Goal: Task Accomplishment & Management: Manage account settings

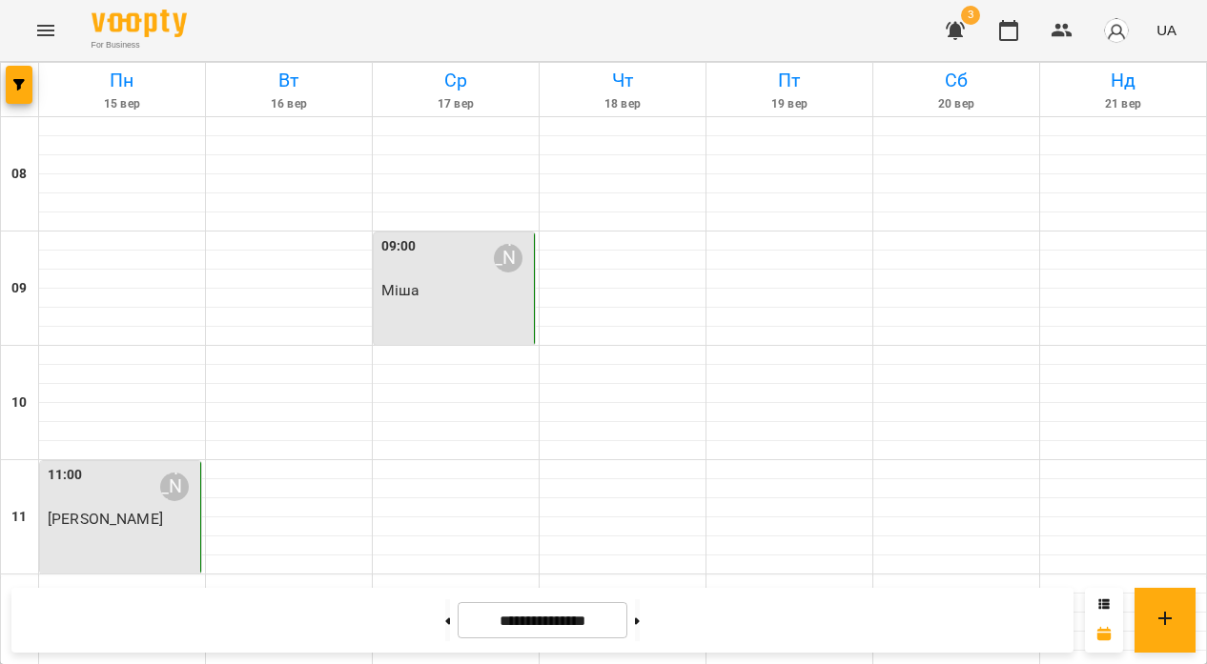
click at [417, 281] on span "Міша" at bounding box center [400, 290] width 39 height 18
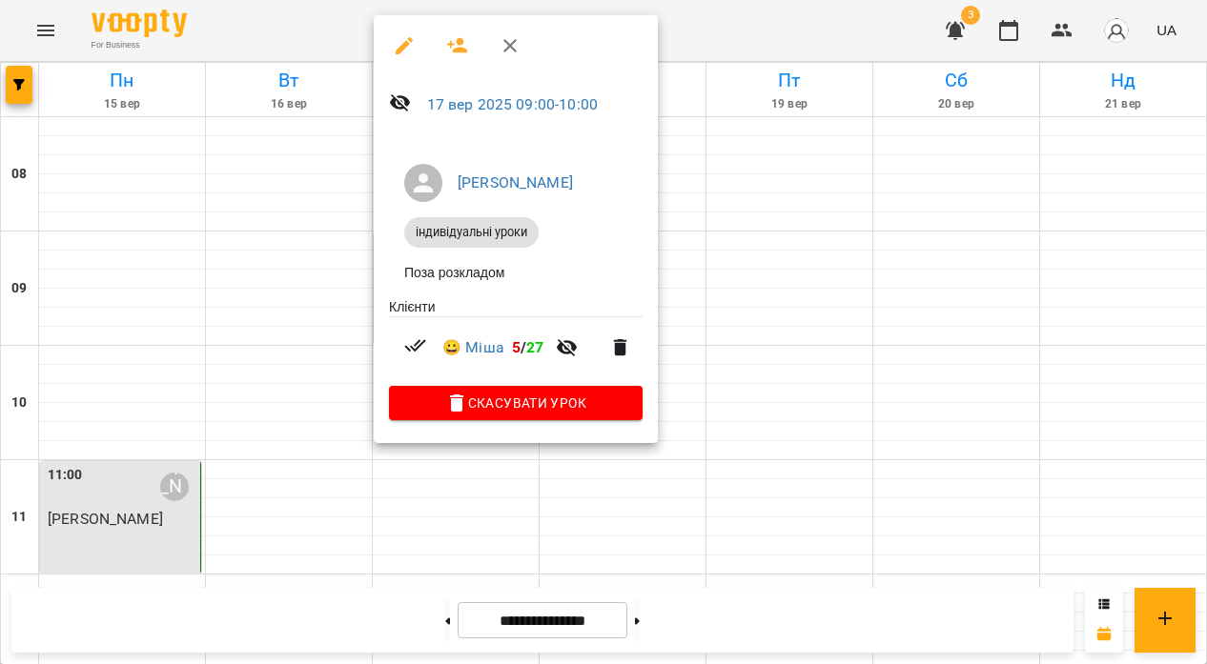
click at [783, 236] on div at bounding box center [603, 332] width 1207 height 664
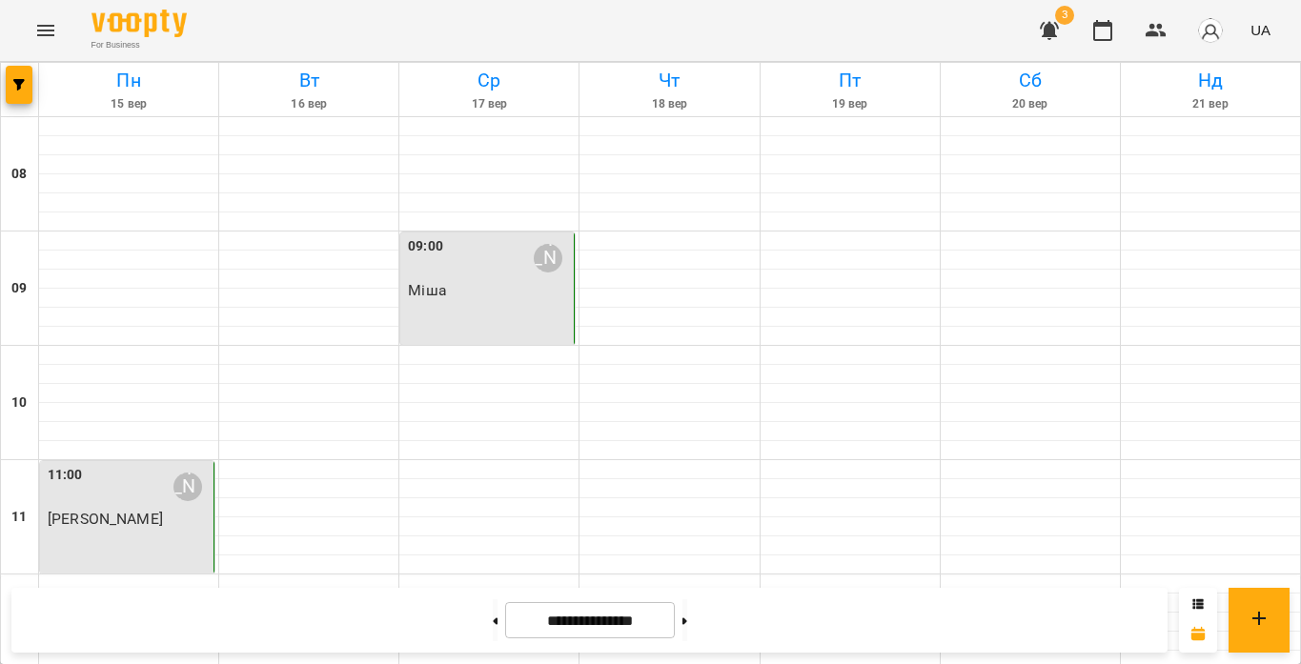
click at [517, 302] on div "09:00 Гасанова Мар’ям Ровшанівна Міша" at bounding box center [487, 289] width 174 height 112
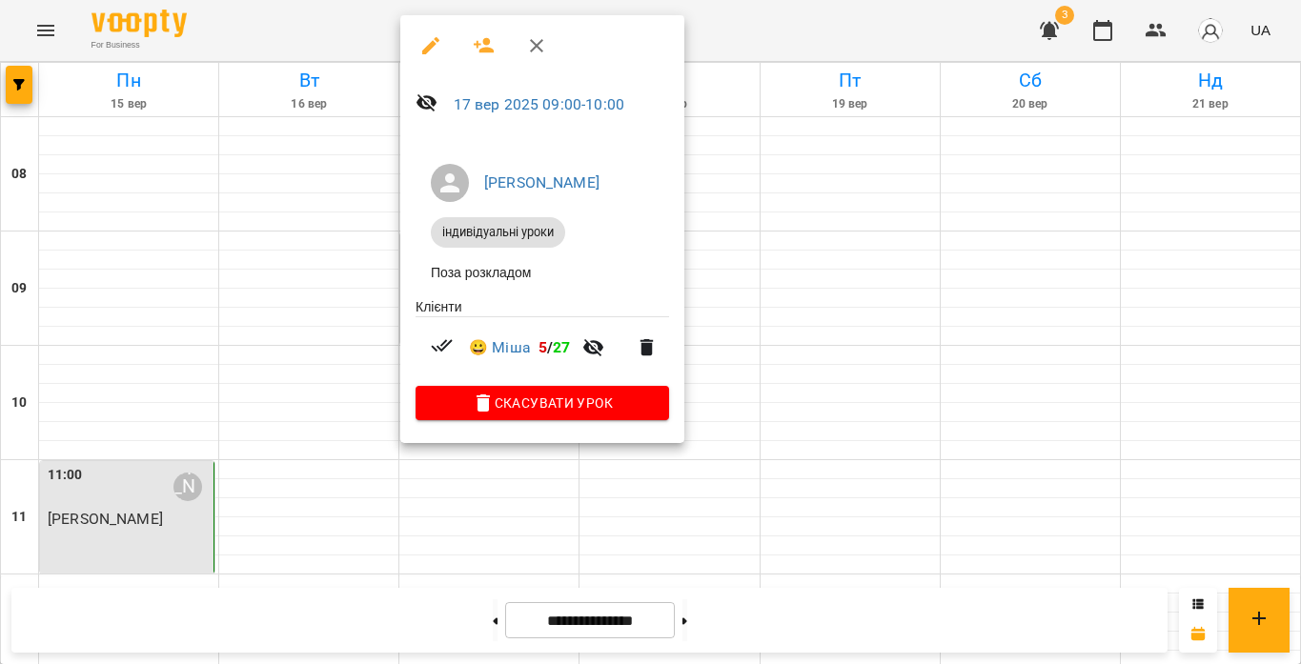
click at [844, 38] on div at bounding box center [650, 332] width 1301 height 664
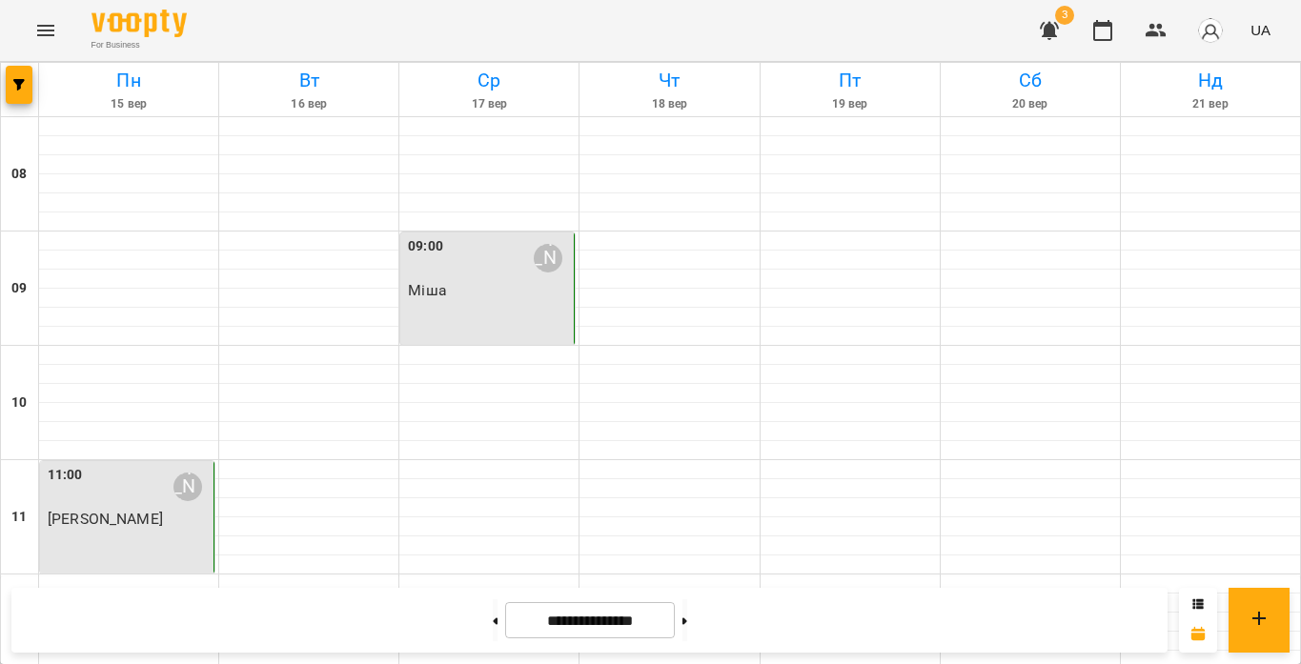
click at [541, 282] on p "Міша" at bounding box center [489, 290] width 162 height 16
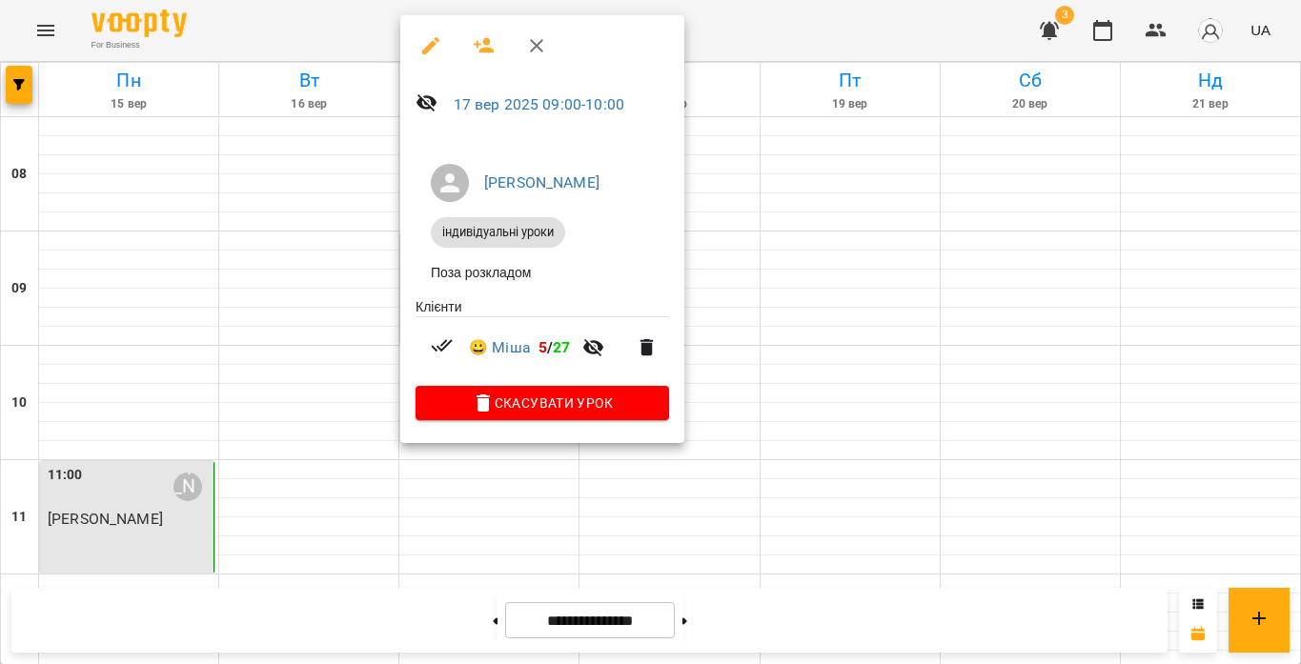
click at [770, 208] on div at bounding box center [650, 332] width 1301 height 664
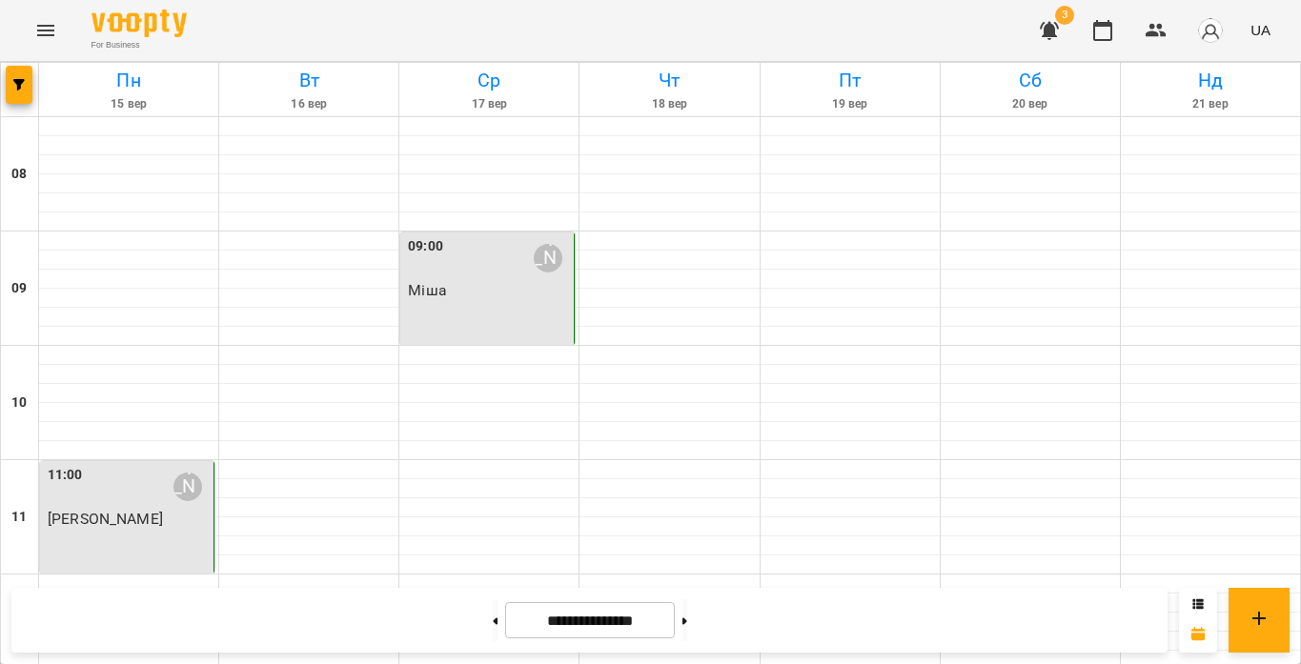
click at [501, 282] on p "Міша" at bounding box center [489, 290] width 162 height 16
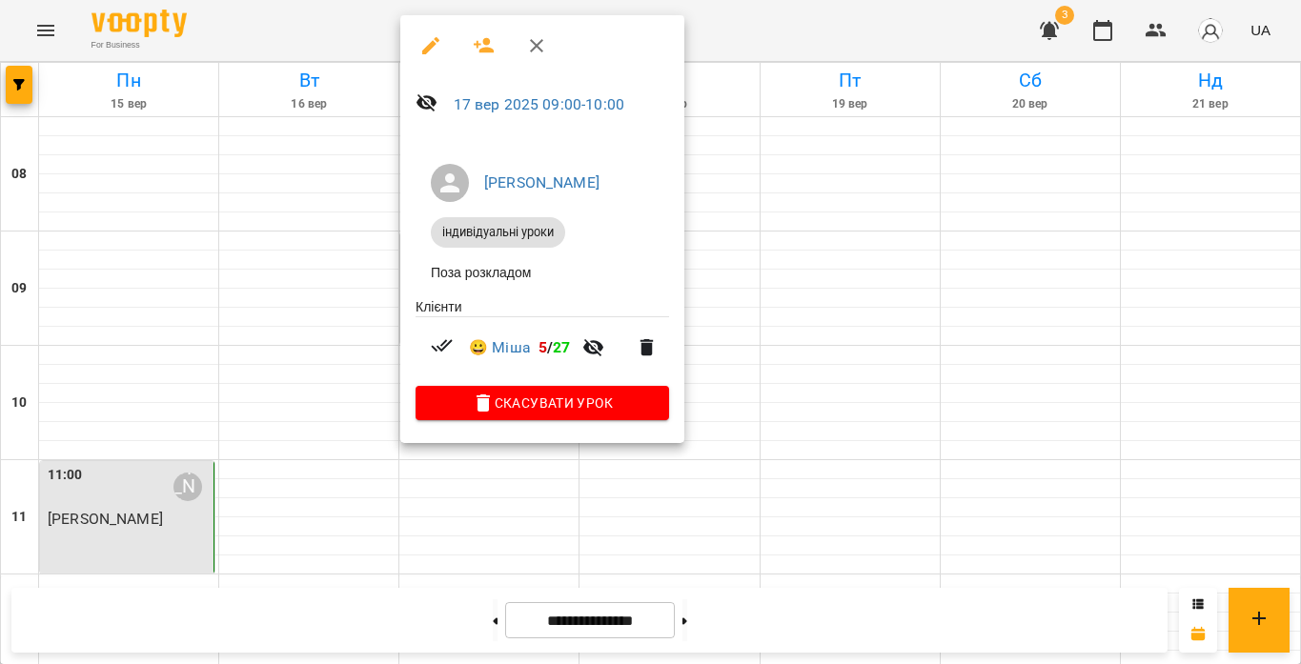
click at [737, 221] on div at bounding box center [650, 332] width 1301 height 664
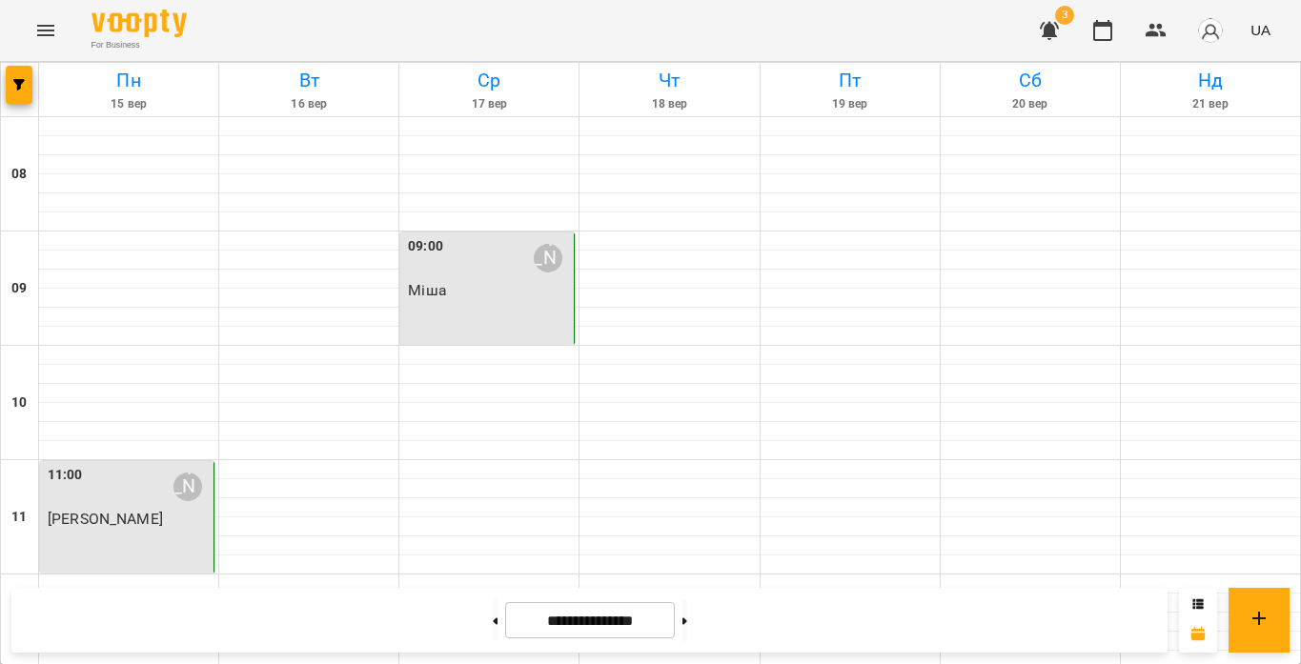
click at [485, 284] on p "Міша" at bounding box center [489, 290] width 162 height 16
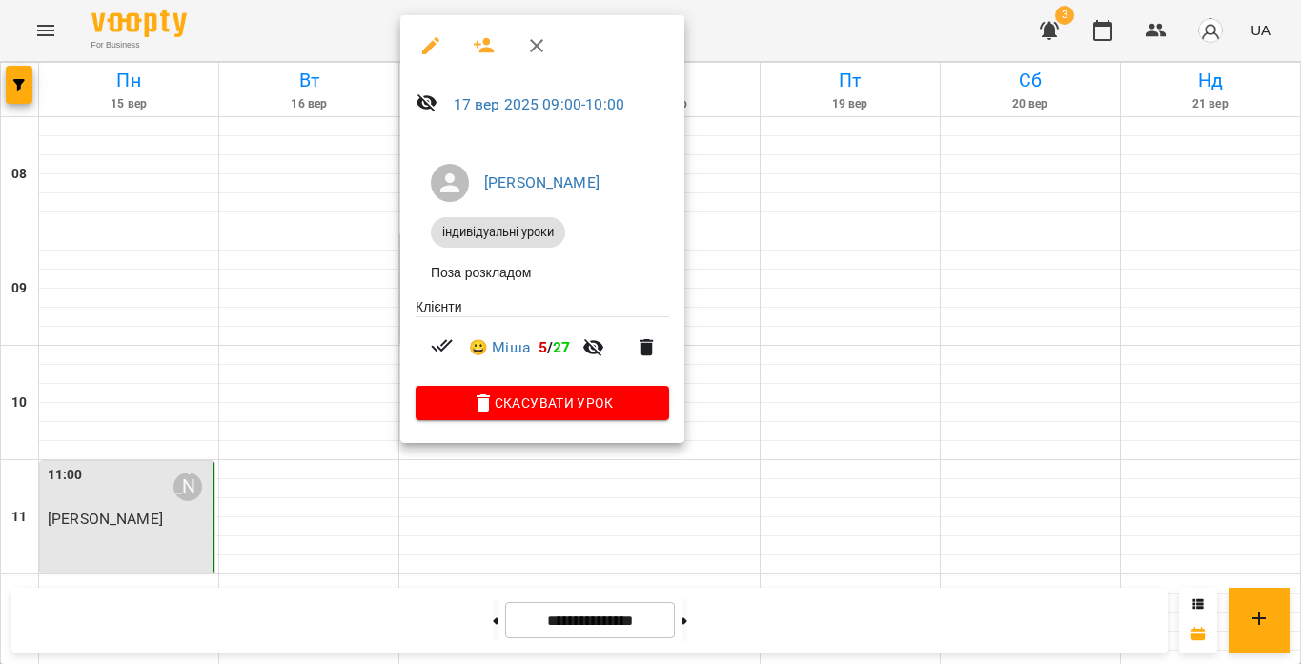
click at [837, 220] on div at bounding box center [650, 332] width 1301 height 664
